Goal: Information Seeking & Learning: Find specific fact

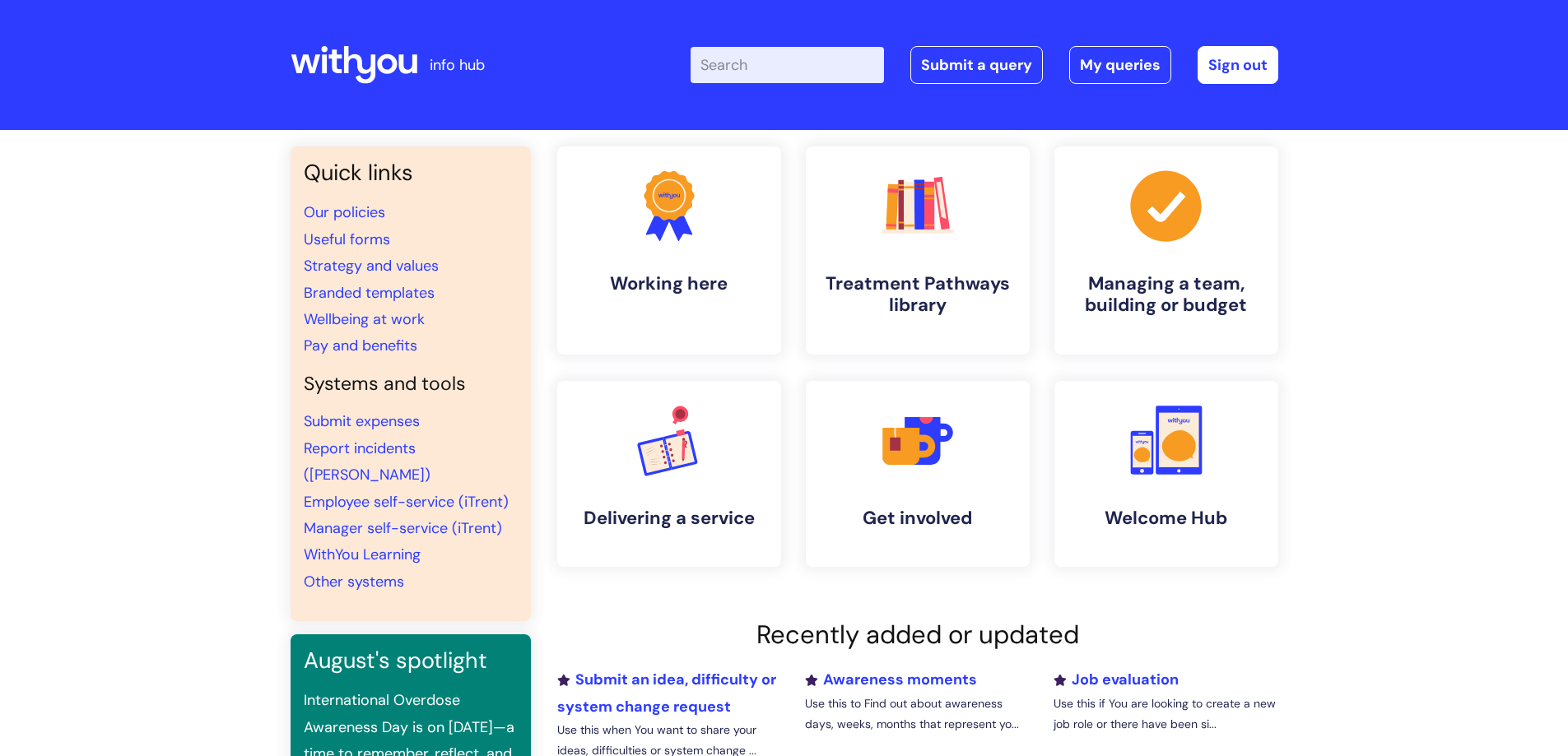
click at [773, 64] on input "Enter your search term here..." at bounding box center [786, 65] width 193 height 36
type input "our pay structures"
click button "Search" at bounding box center [0, 0] width 0 height 0
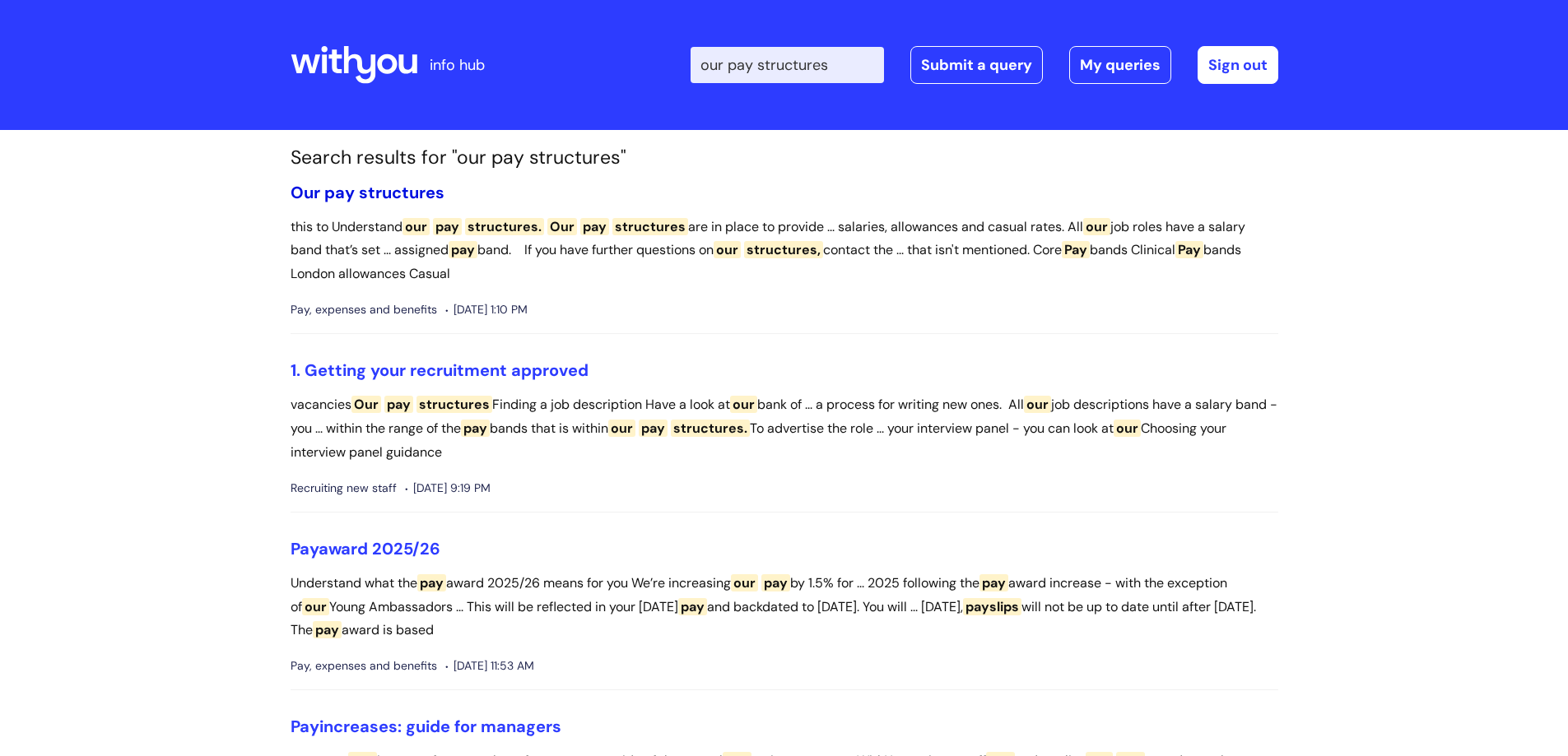
click at [398, 188] on span "structures" at bounding box center [401, 192] width 85 height 22
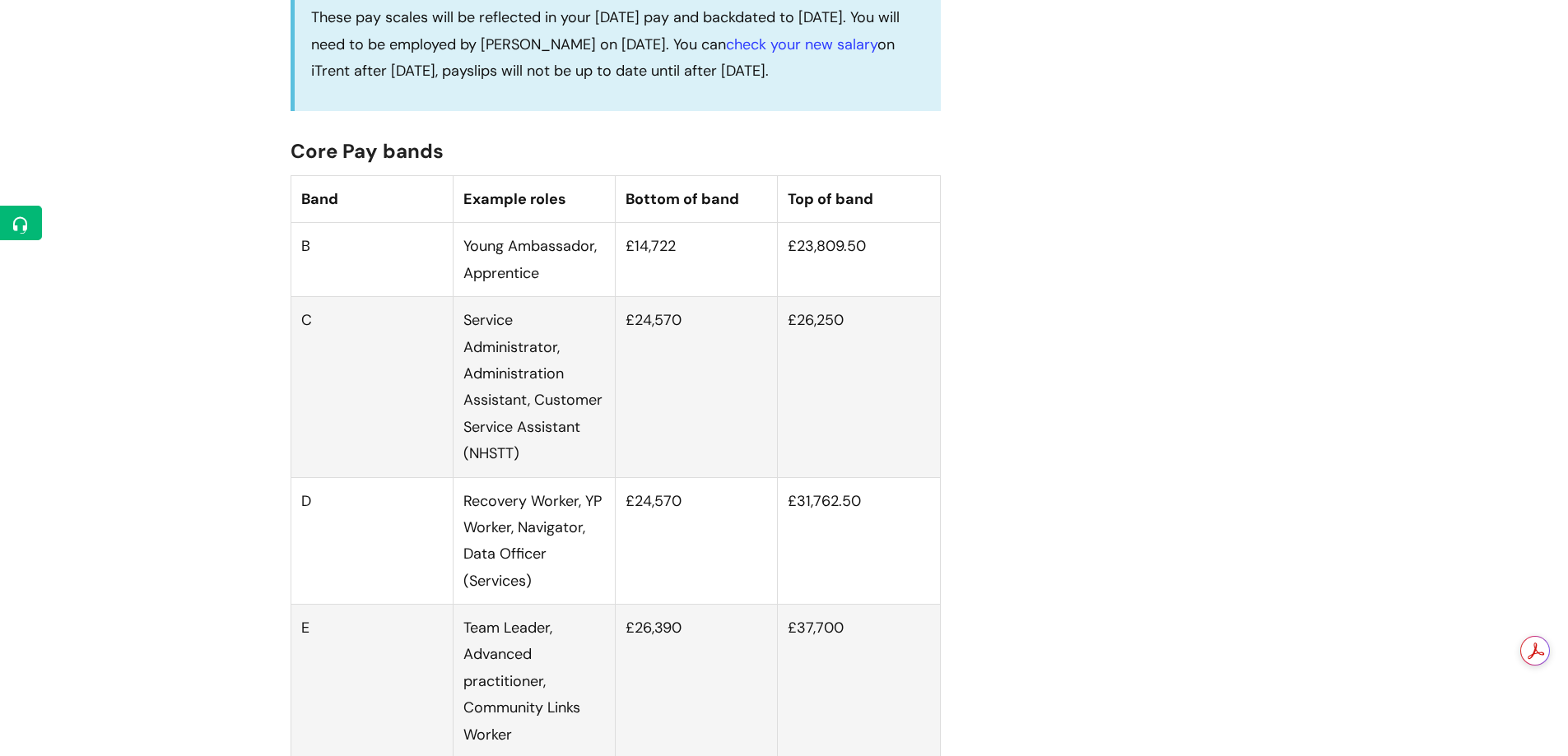
scroll to position [987, 0]
